Goal: Information Seeking & Learning: Learn about a topic

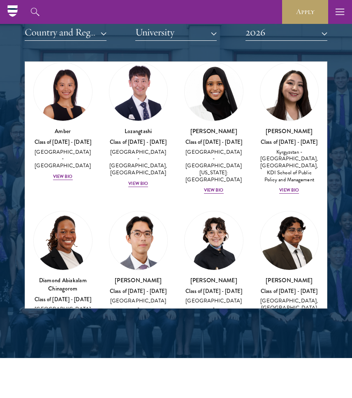
scroll to position [28, 0]
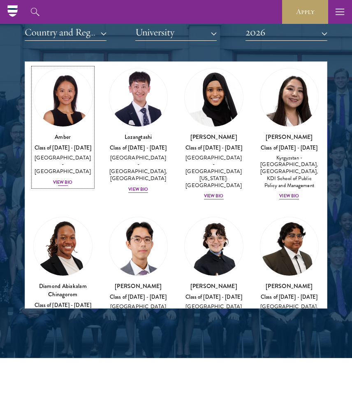
click at [65, 101] on img at bounding box center [63, 97] width 58 height 58
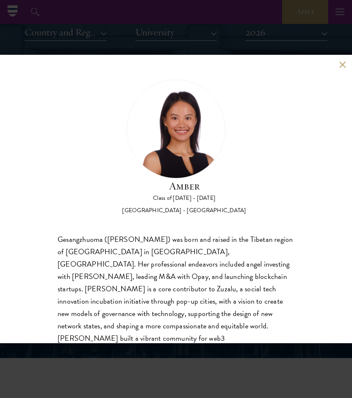
scroll to position [38, 0]
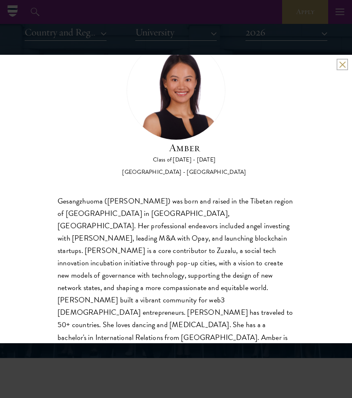
click at [344, 62] on button at bounding box center [342, 64] width 7 height 7
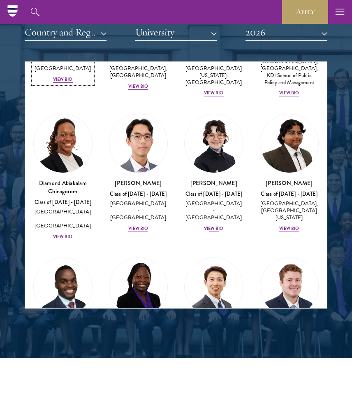
scroll to position [147, 0]
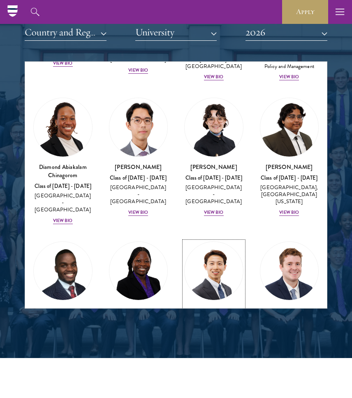
click at [207, 251] on img at bounding box center [214, 271] width 58 height 58
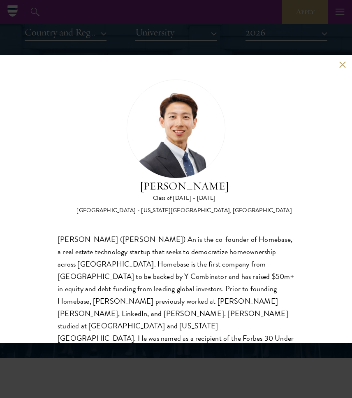
click at [341, 65] on button at bounding box center [342, 64] width 7 height 7
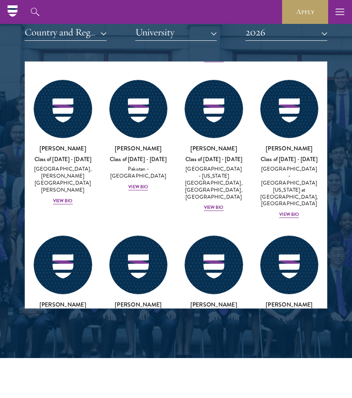
scroll to position [2303, 0]
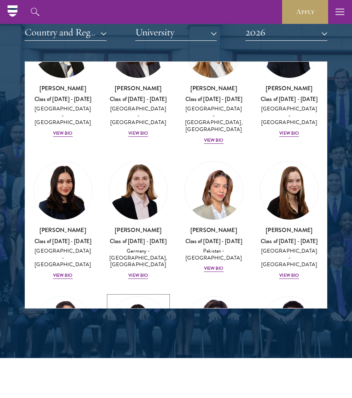
click at [147, 296] on img at bounding box center [138, 325] width 58 height 58
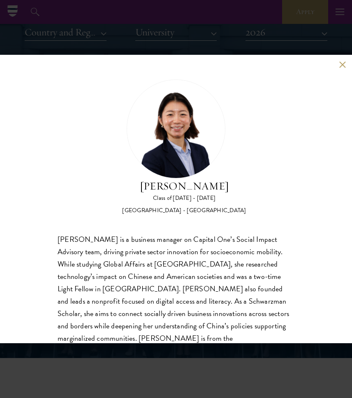
click at [341, 61] on button at bounding box center [342, 64] width 7 height 7
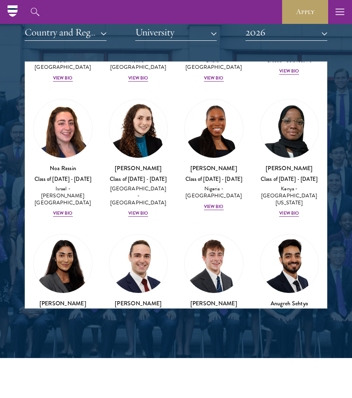
scroll to position [3792, 0]
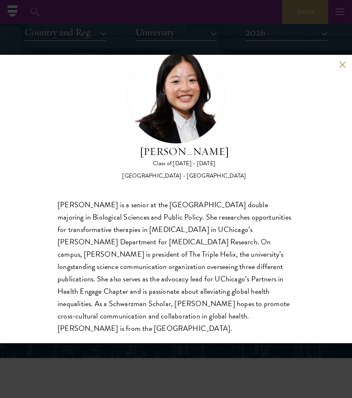
scroll to position [38, 0]
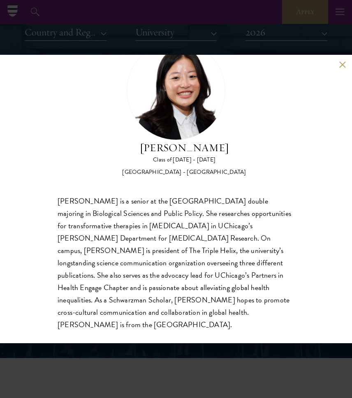
click at [342, 64] on button at bounding box center [342, 64] width 7 height 7
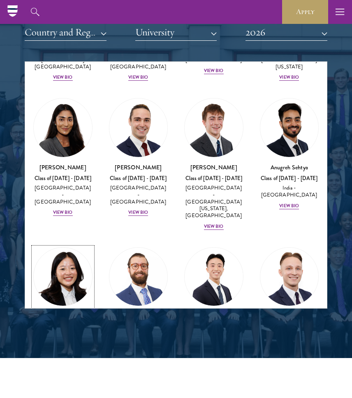
scroll to position [3944, 0]
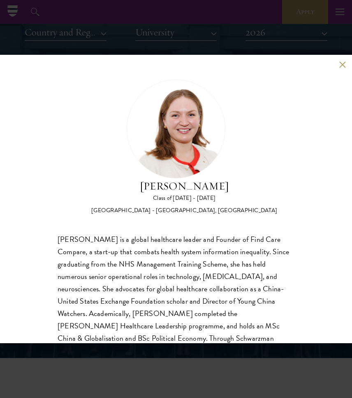
click at [344, 62] on button at bounding box center [342, 64] width 7 height 7
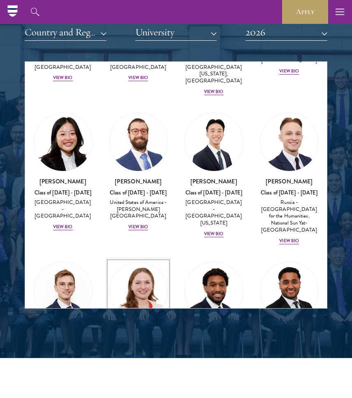
scroll to position [4070, 0]
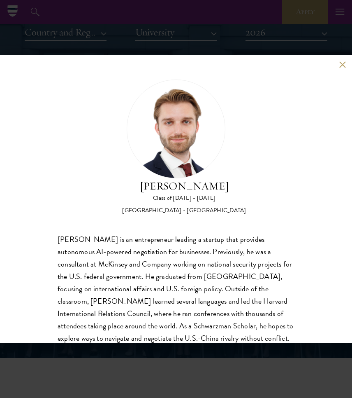
click at [342, 65] on button at bounding box center [342, 64] width 7 height 7
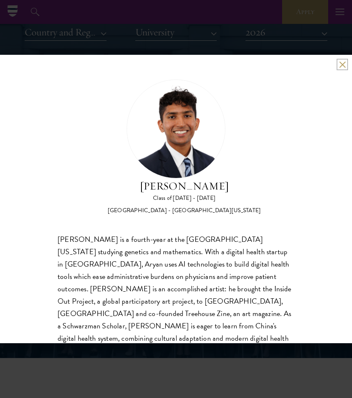
click at [345, 62] on button at bounding box center [342, 64] width 7 height 7
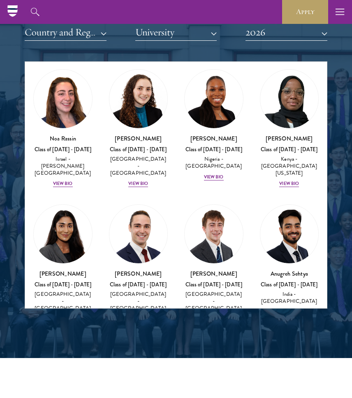
scroll to position [3791, 0]
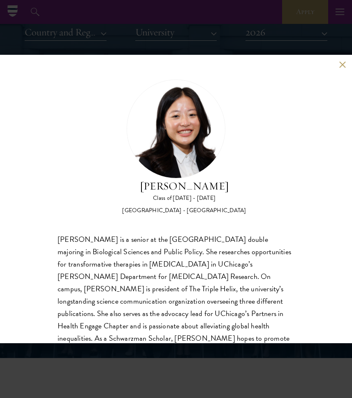
scroll to position [38, 0]
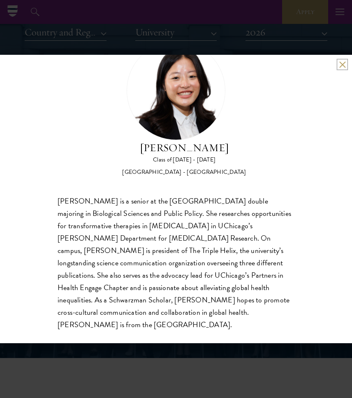
click at [343, 63] on button at bounding box center [342, 64] width 7 height 7
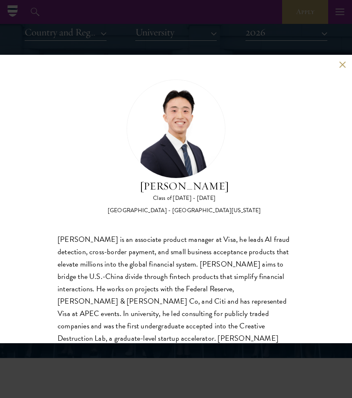
scroll to position [26, 0]
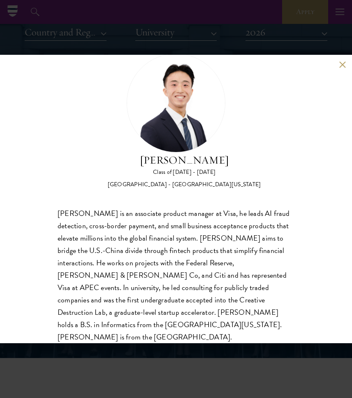
click at [344, 65] on button at bounding box center [342, 64] width 7 height 7
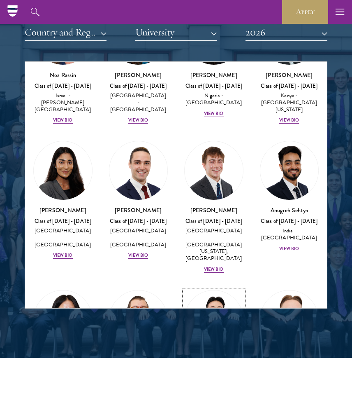
scroll to position [3931, 0]
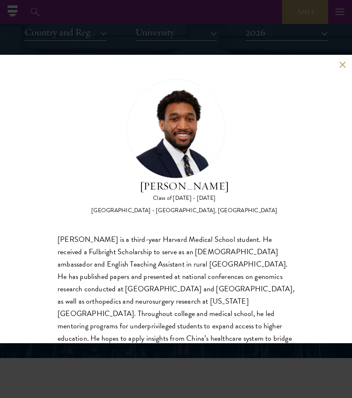
scroll to position [26, 0]
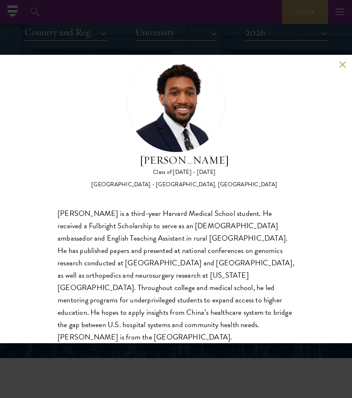
click at [339, 61] on div "[PERSON_NAME] Class of [DATE] - [DATE] [GEOGRAPHIC_DATA] - [GEOGRAPHIC_DATA], […" at bounding box center [176, 199] width 352 height 288
click at [344, 61] on button at bounding box center [342, 64] width 7 height 7
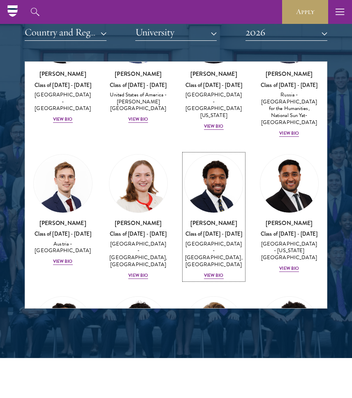
scroll to position [4234, 0]
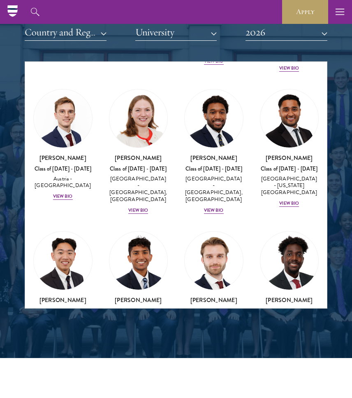
click at [135, 373] on img at bounding box center [138, 402] width 58 height 58
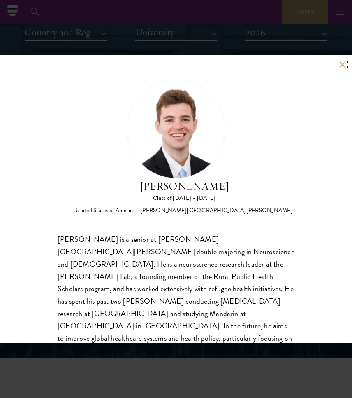
click at [340, 62] on button at bounding box center [342, 64] width 7 height 7
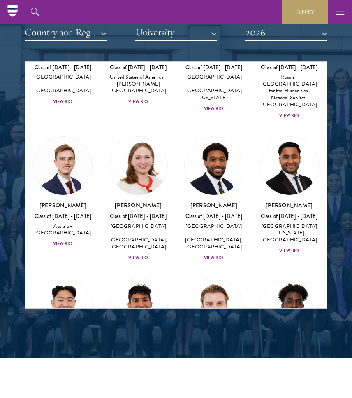
scroll to position [4280, 0]
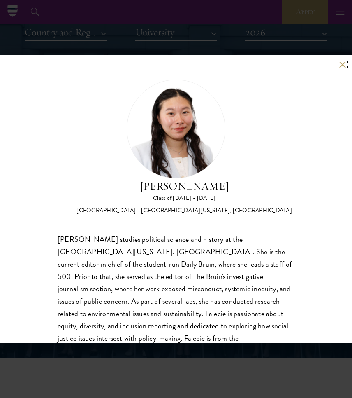
click at [341, 67] on button at bounding box center [342, 64] width 7 height 7
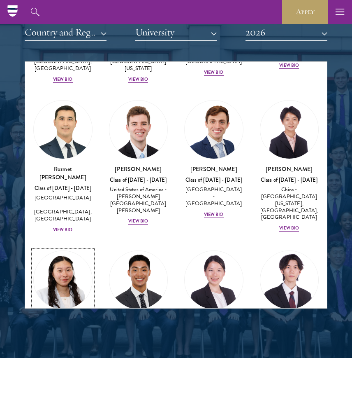
scroll to position [4508, 0]
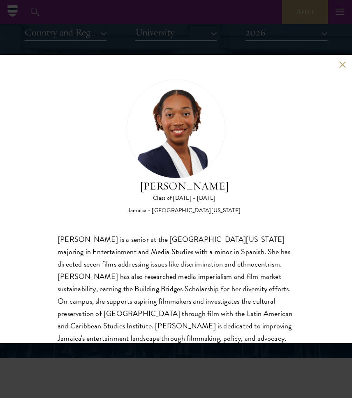
scroll to position [26, 0]
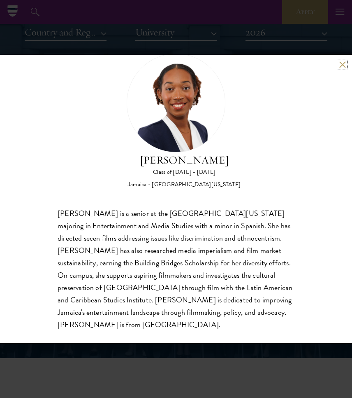
click at [341, 63] on button at bounding box center [342, 64] width 7 height 7
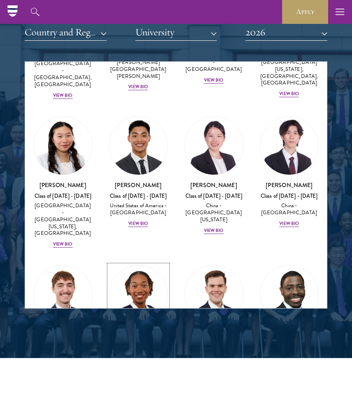
scroll to position [4654, 0]
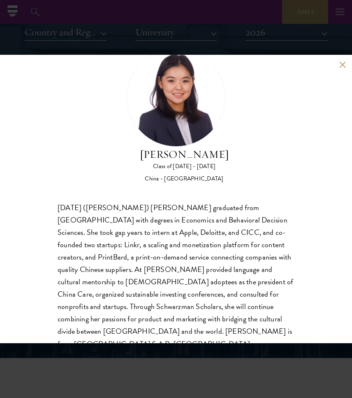
scroll to position [51, 0]
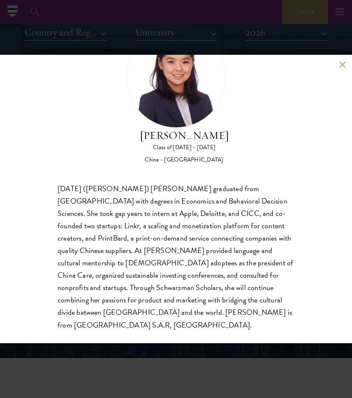
click at [346, 66] on button at bounding box center [342, 64] width 7 height 7
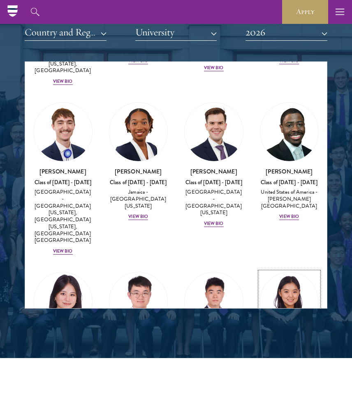
scroll to position [4851, 0]
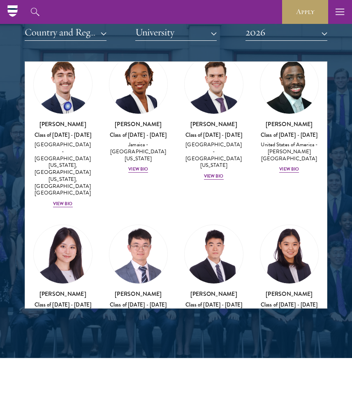
click at [294, 374] on img at bounding box center [290, 403] width 58 height 58
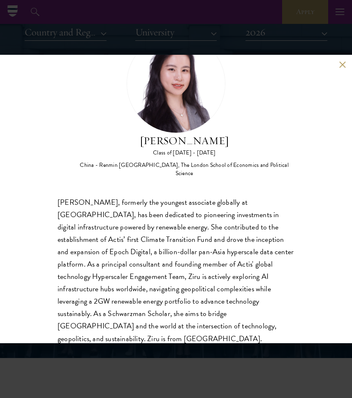
scroll to position [46, 0]
click at [342, 60] on div "[PERSON_NAME] Class of [DATE] - [DATE] [GEOGRAPHIC_DATA] - Renmin [GEOGRAPHIC_D…" at bounding box center [176, 199] width 352 height 288
click at [338, 58] on div "[PERSON_NAME] Class of [DATE] - [DATE] [GEOGRAPHIC_DATA] - Renmin [GEOGRAPHIC_D…" at bounding box center [176, 199] width 352 height 288
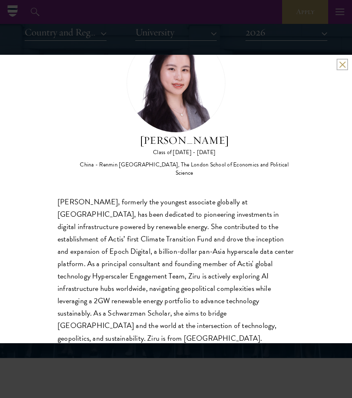
click at [341, 62] on button at bounding box center [342, 64] width 7 height 7
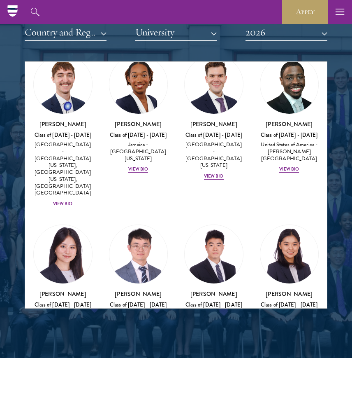
click at [137, 374] on img at bounding box center [138, 403] width 58 height 58
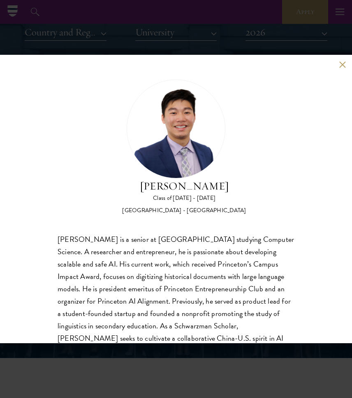
scroll to position [26, 0]
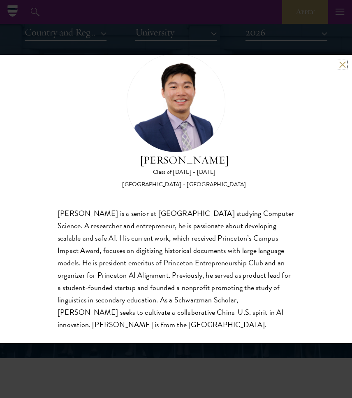
click at [345, 63] on button at bounding box center [342, 64] width 7 height 7
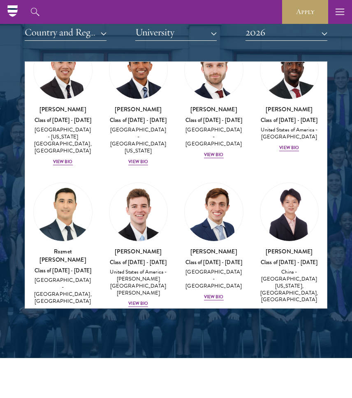
scroll to position [4392, 0]
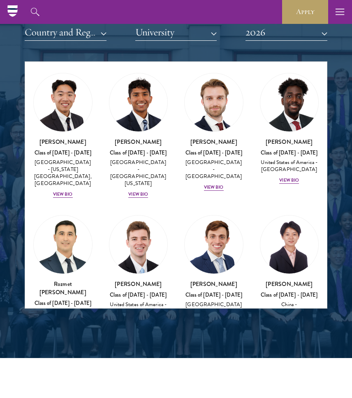
click at [214, 365] on img at bounding box center [214, 394] width 58 height 58
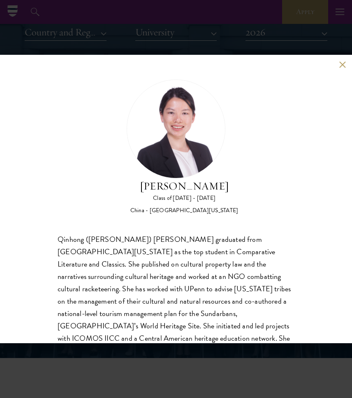
scroll to position [38, 0]
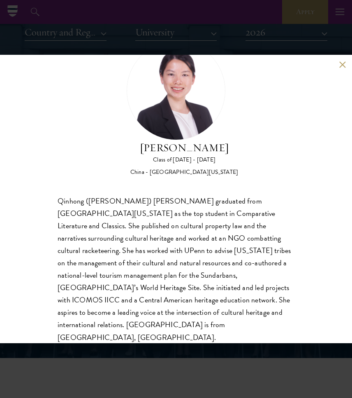
click at [342, 63] on button at bounding box center [342, 64] width 7 height 7
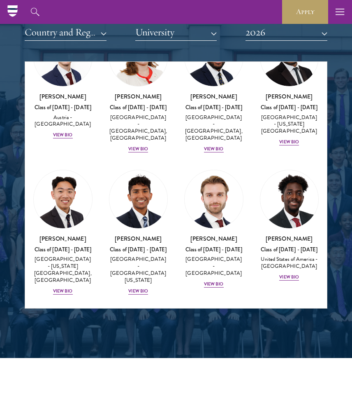
scroll to position [4285, 0]
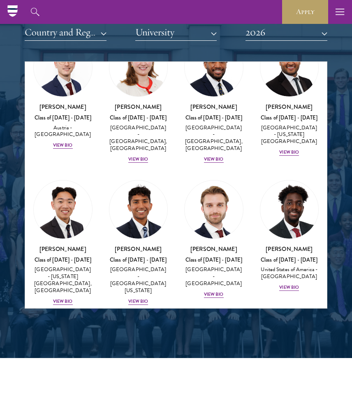
click at [228, 322] on img at bounding box center [214, 351] width 58 height 58
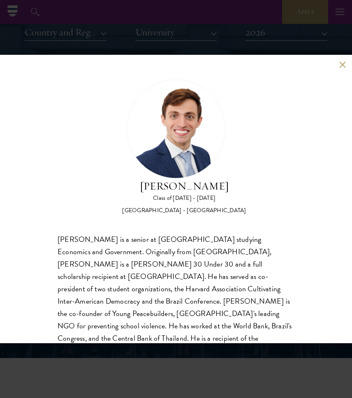
scroll to position [26, 0]
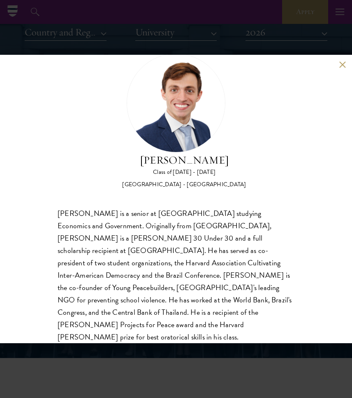
click at [343, 65] on button at bounding box center [342, 64] width 7 height 7
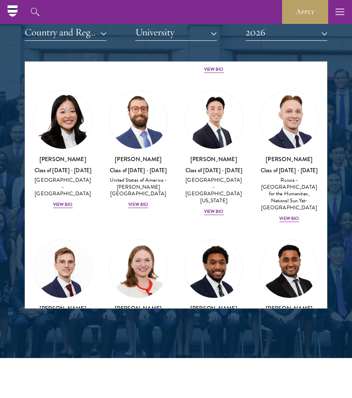
scroll to position [4079, 0]
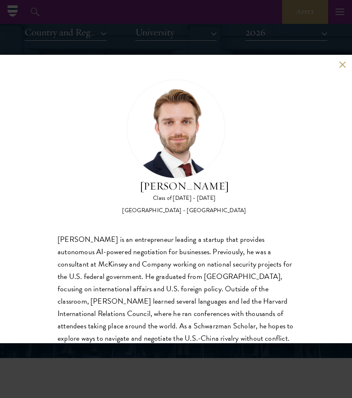
scroll to position [38, 0]
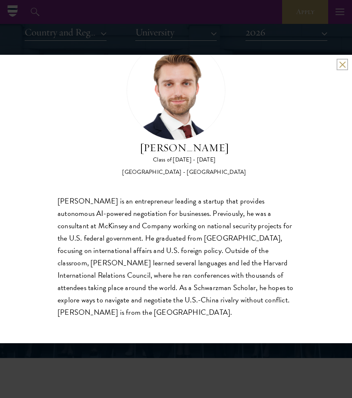
click at [340, 63] on button at bounding box center [342, 64] width 7 height 7
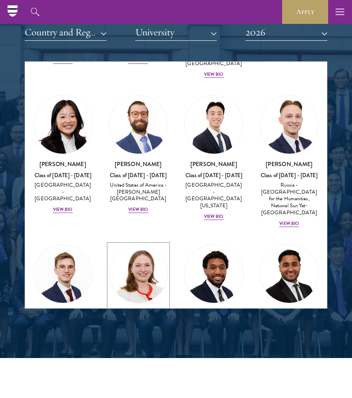
click at [134, 362] on div "View Bio" at bounding box center [138, 365] width 20 height 7
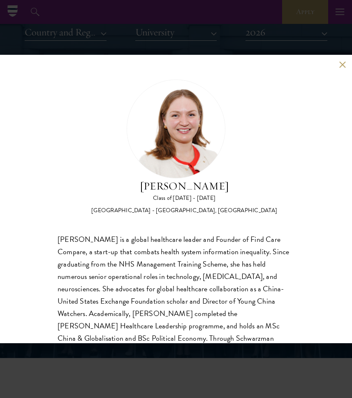
scroll to position [38, 0]
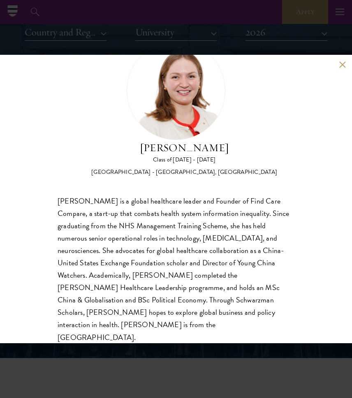
click at [342, 67] on button at bounding box center [342, 64] width 7 height 7
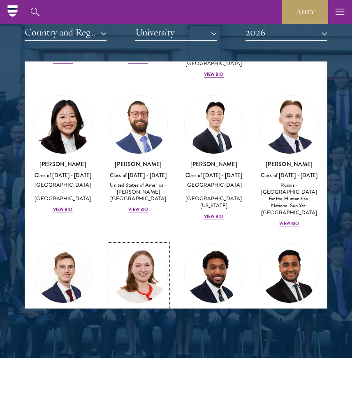
scroll to position [4009, 0]
